Goal: Find specific page/section: Find specific page/section

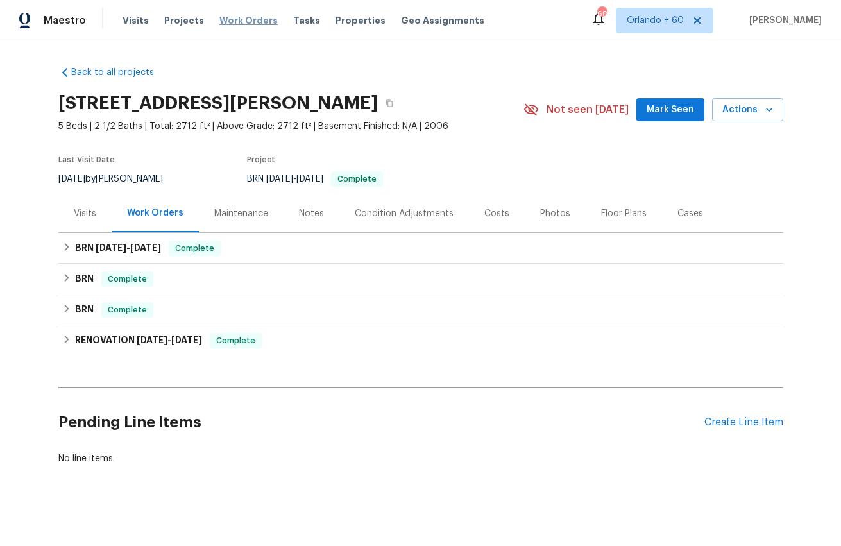
click at [241, 16] on span "Work Orders" at bounding box center [248, 20] width 58 height 13
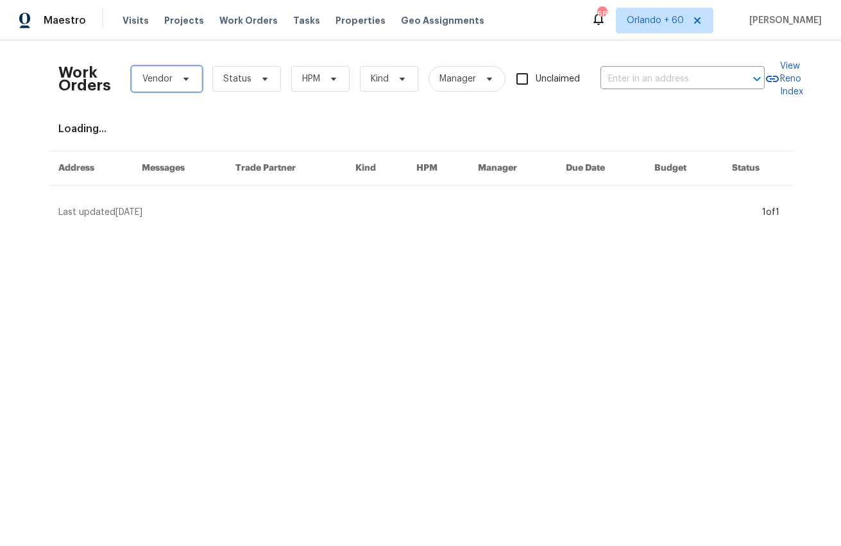
click at [175, 77] on span "Vendor" at bounding box center [167, 79] width 71 height 26
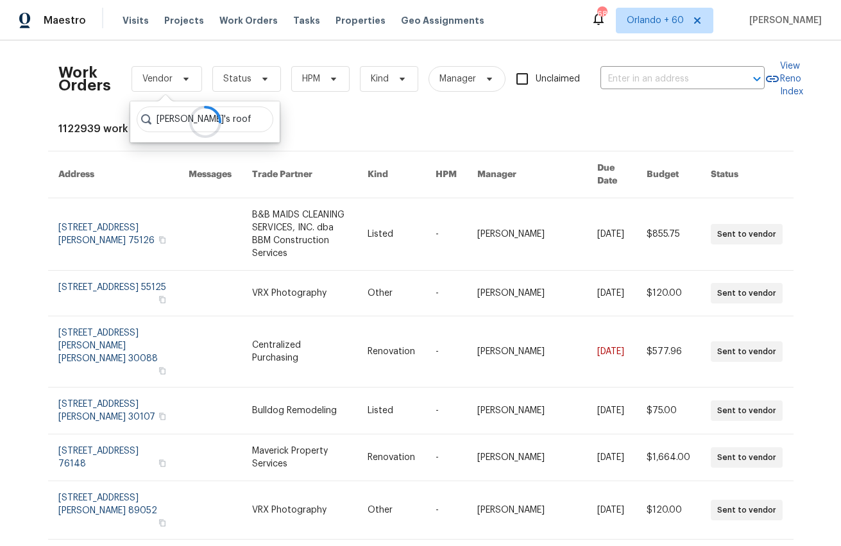
type input "[PERSON_NAME]'s roof"
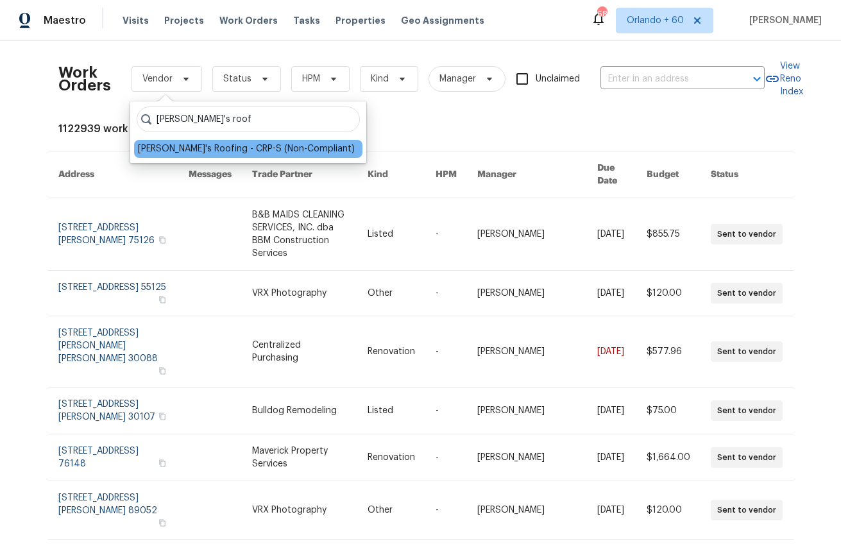
click at [279, 148] on div "[PERSON_NAME]'s Roofing - CRP-S (Non-Compliant)" at bounding box center [246, 148] width 217 height 13
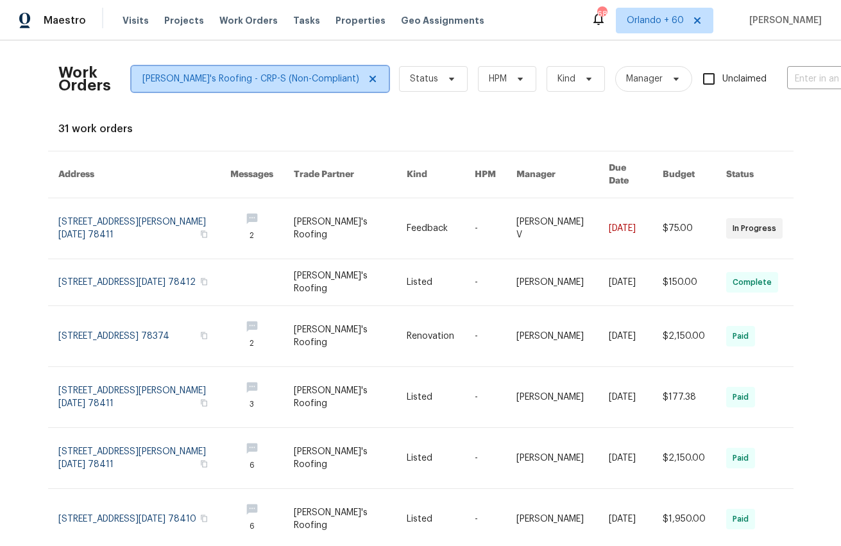
click at [368, 76] on icon at bounding box center [373, 79] width 10 height 10
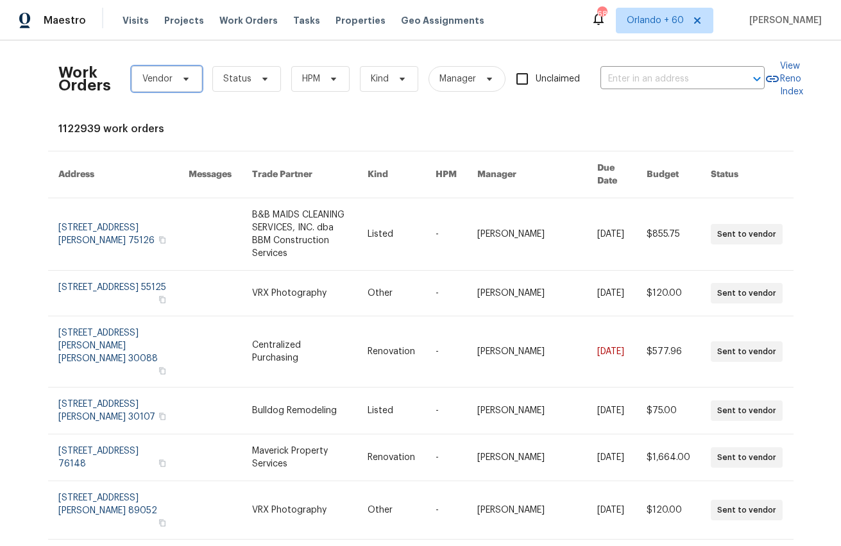
click at [159, 81] on span "Vendor" at bounding box center [157, 79] width 30 height 13
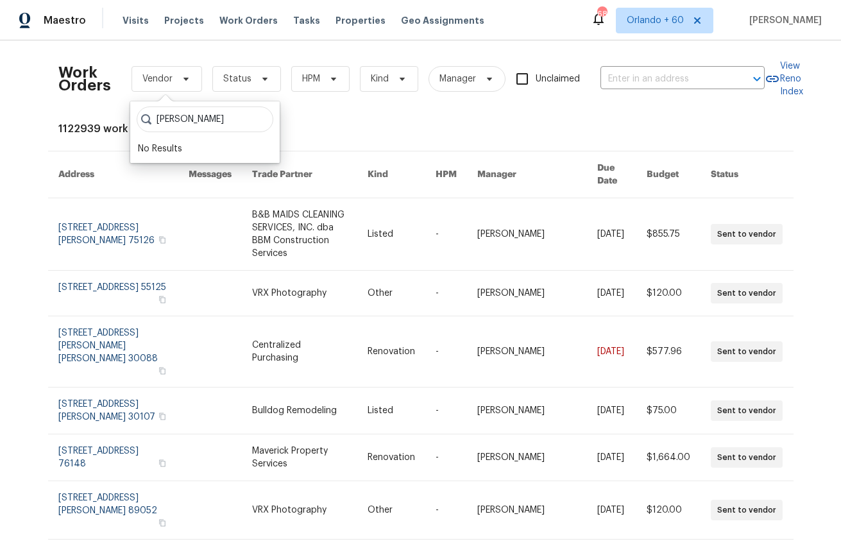
type input "[PERSON_NAME]"
drag, startPoint x: 252, startPoint y: 118, endPoint x: 311, endPoint y: 119, distance: 59.7
click at [253, 118] on input "[PERSON_NAME]" at bounding box center [205, 120] width 137 height 26
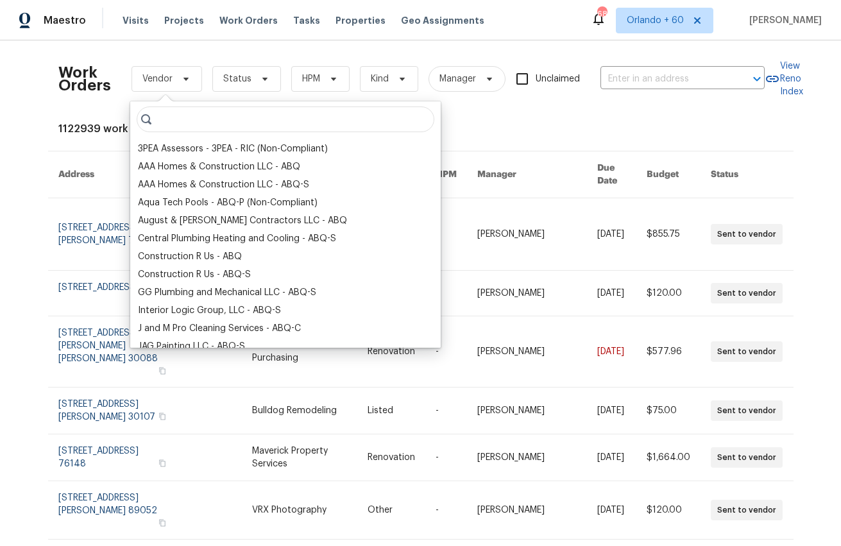
click at [313, 119] on input "search" at bounding box center [286, 120] width 298 height 26
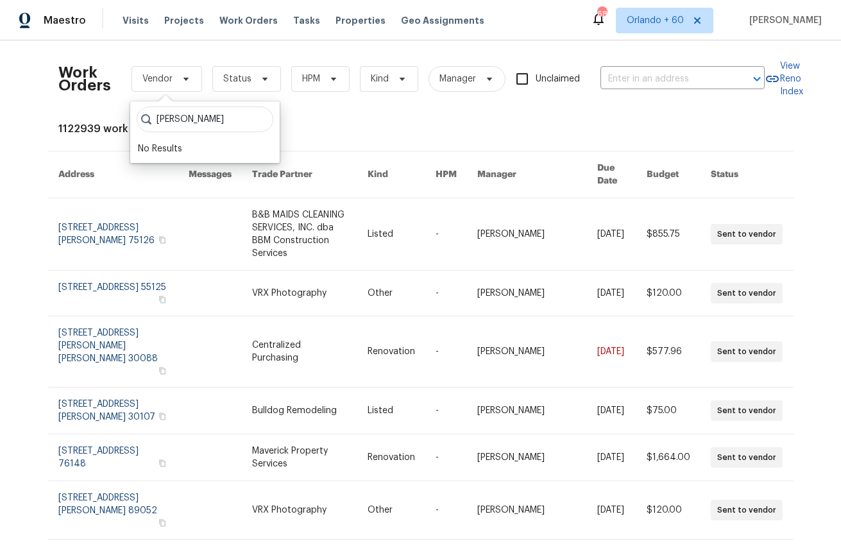
type input "[PERSON_NAME]"
click at [363, 119] on div "Work Orders Vendor Status HPM Kind Manager Unclaimed ​ View Reno Index 1122939 …" at bounding box center [420, 421] width 725 height 740
